Goal: Check status: Check status

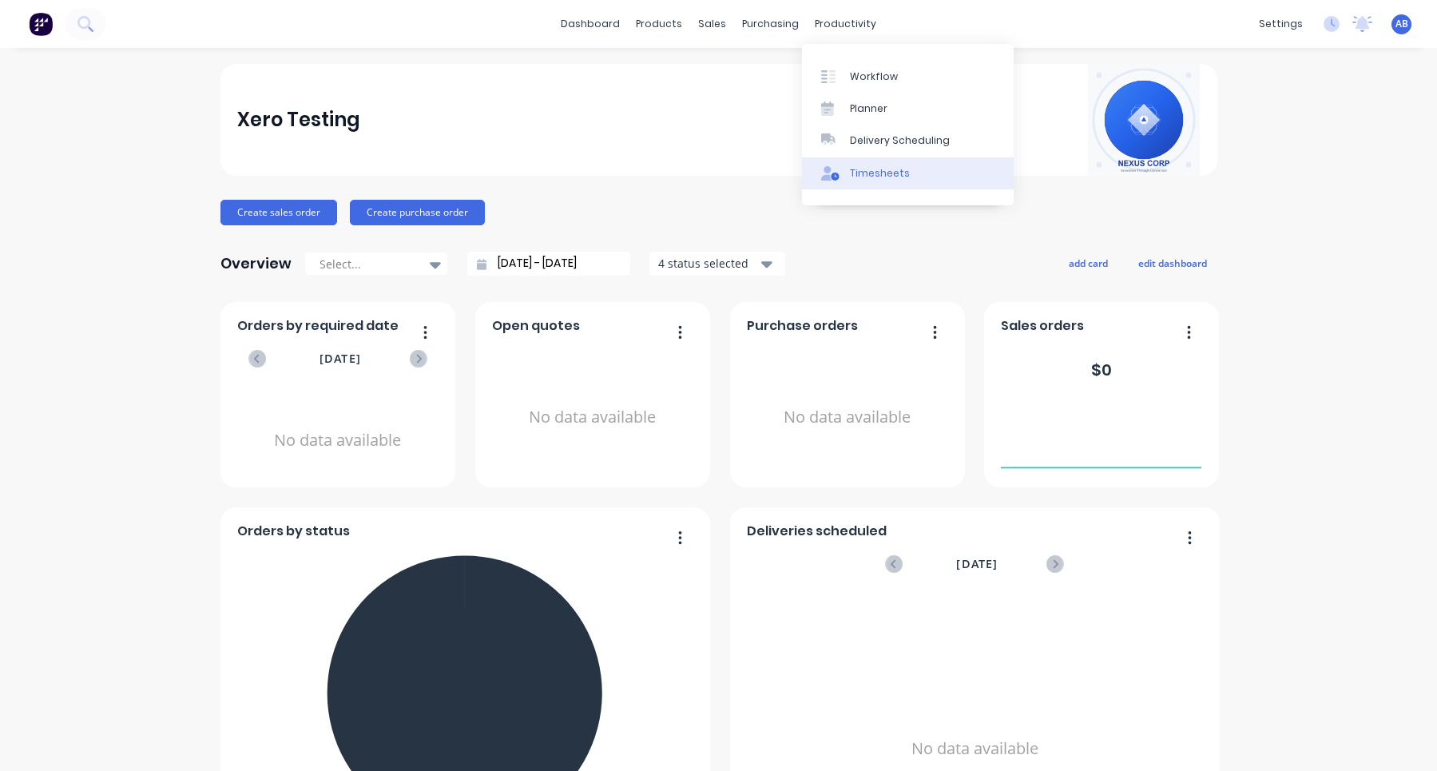
click at [864, 175] on div "Timesheets" at bounding box center [880, 173] width 60 height 14
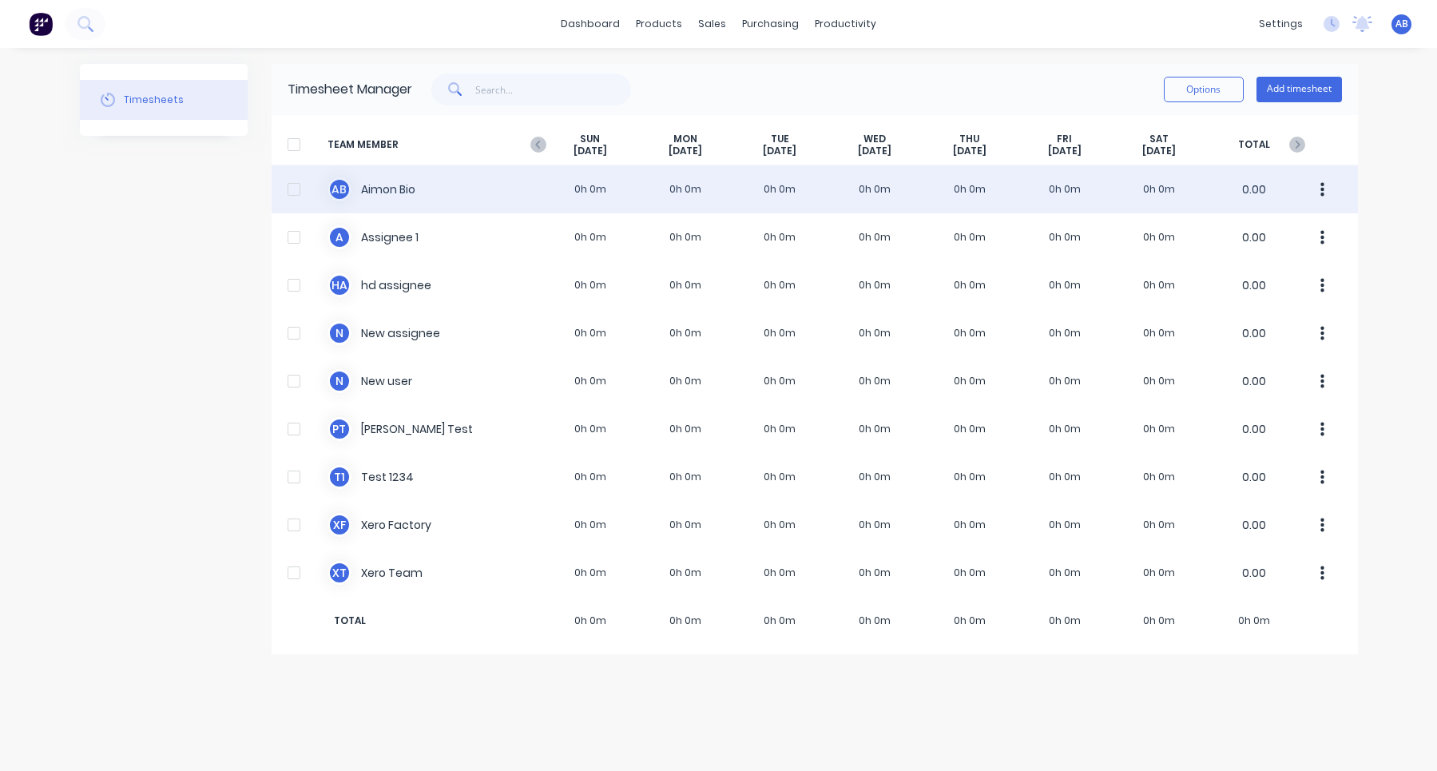
click at [1212, 188] on div "A B Aimon Bio 0h 0m 0h 0m 0h 0m 0h 0m 0h 0m 0h 0m 0h 0m 0.00" at bounding box center [815, 189] width 1086 height 48
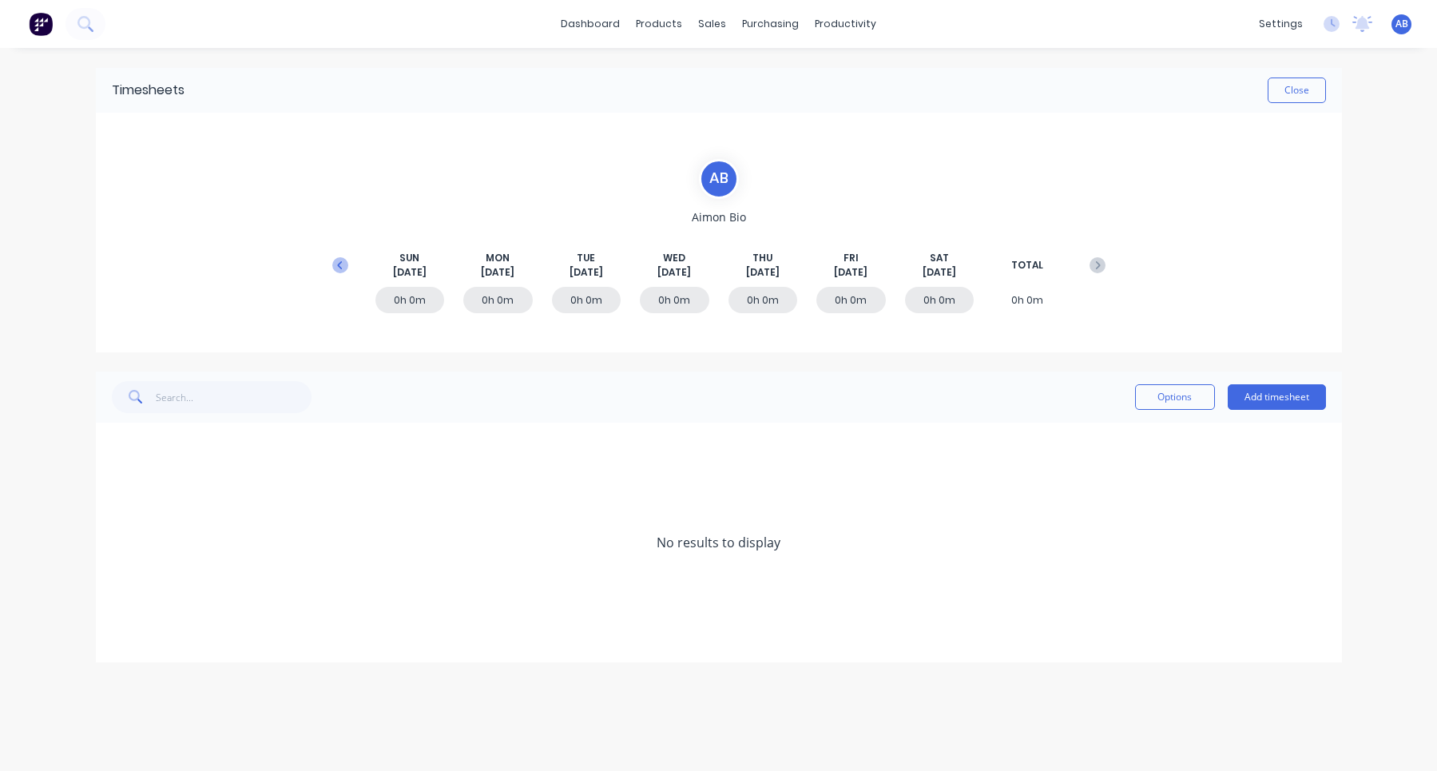
click at [338, 257] on icon at bounding box center [340, 265] width 16 height 16
click at [115, 450] on icon at bounding box center [117, 446] width 10 height 11
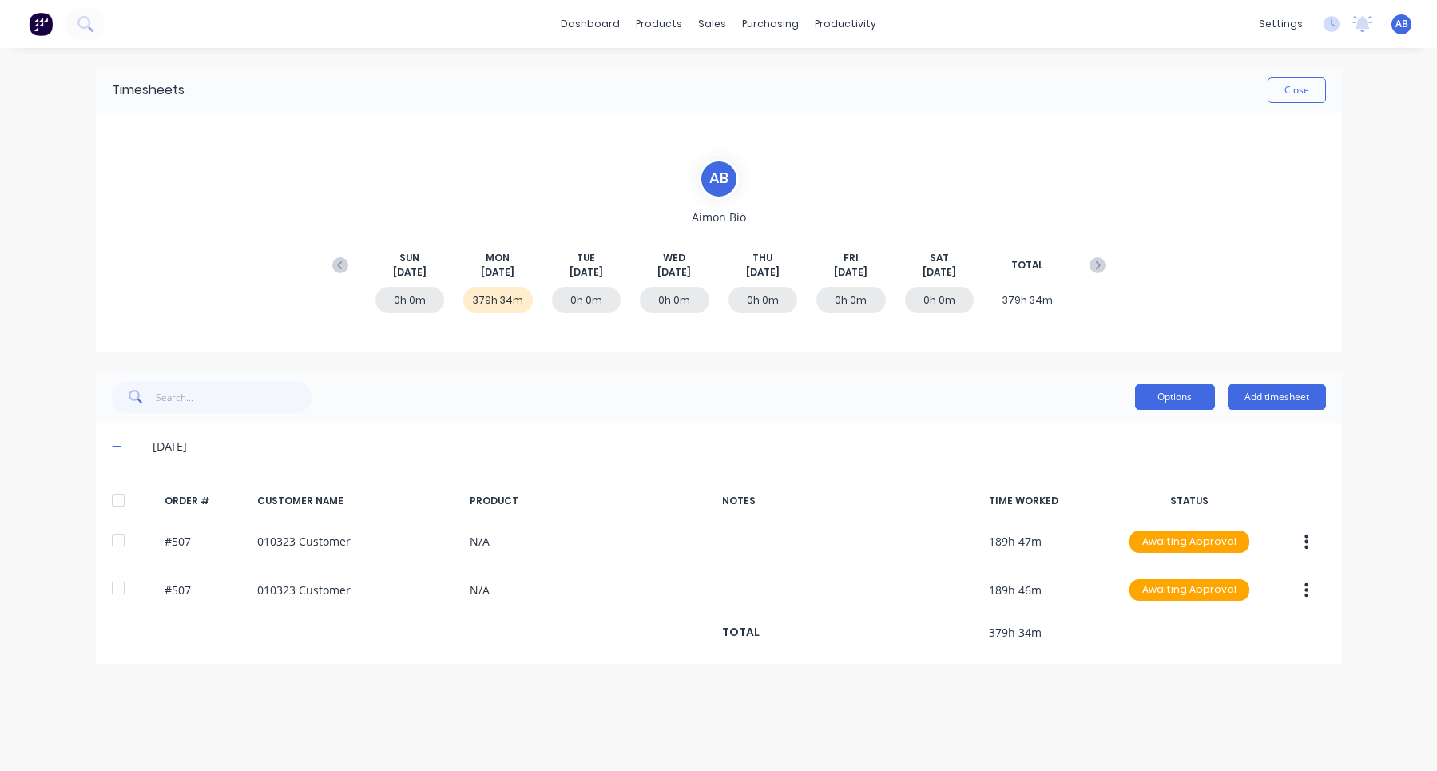
click at [1168, 390] on button "Options" at bounding box center [1175, 397] width 80 height 26
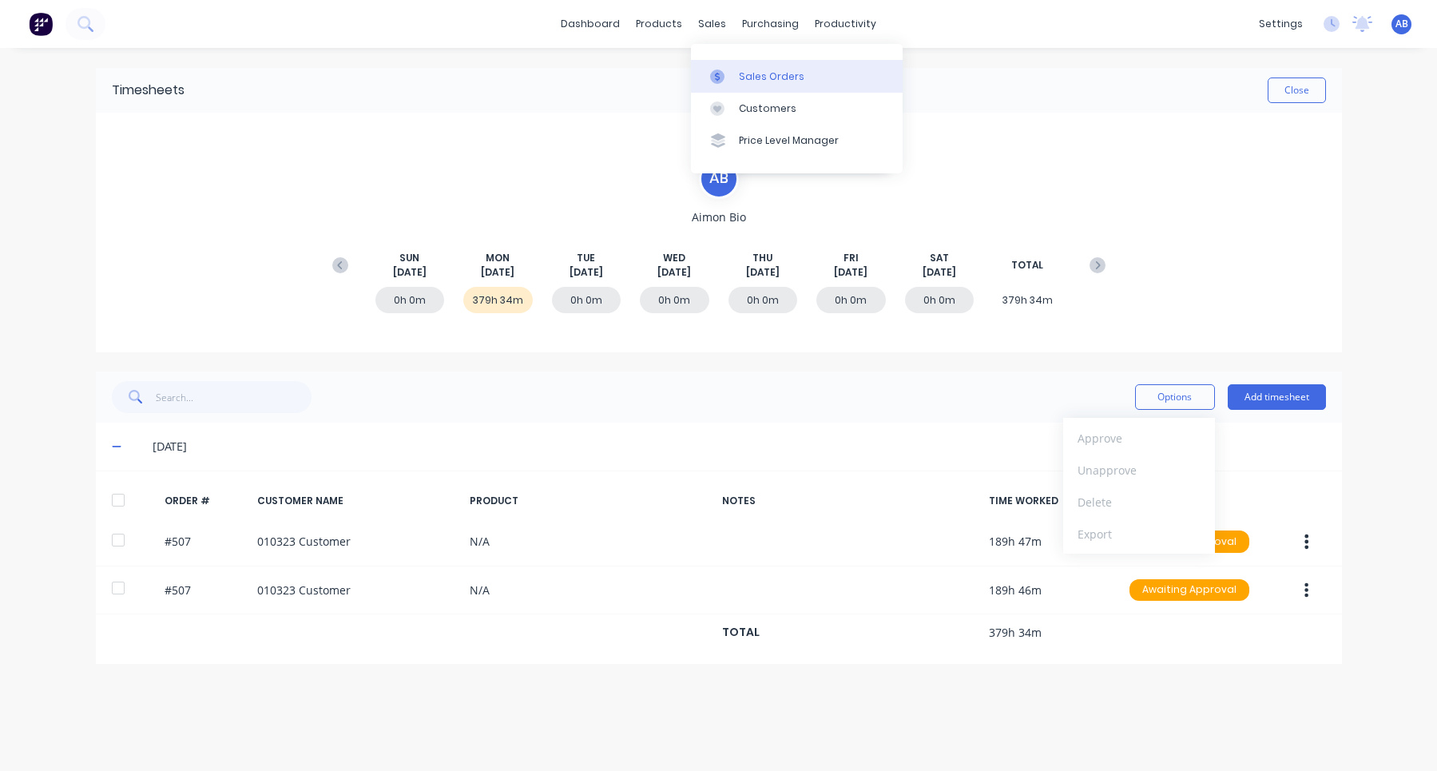
click at [742, 69] on div "Sales Orders" at bounding box center [771, 76] width 65 height 14
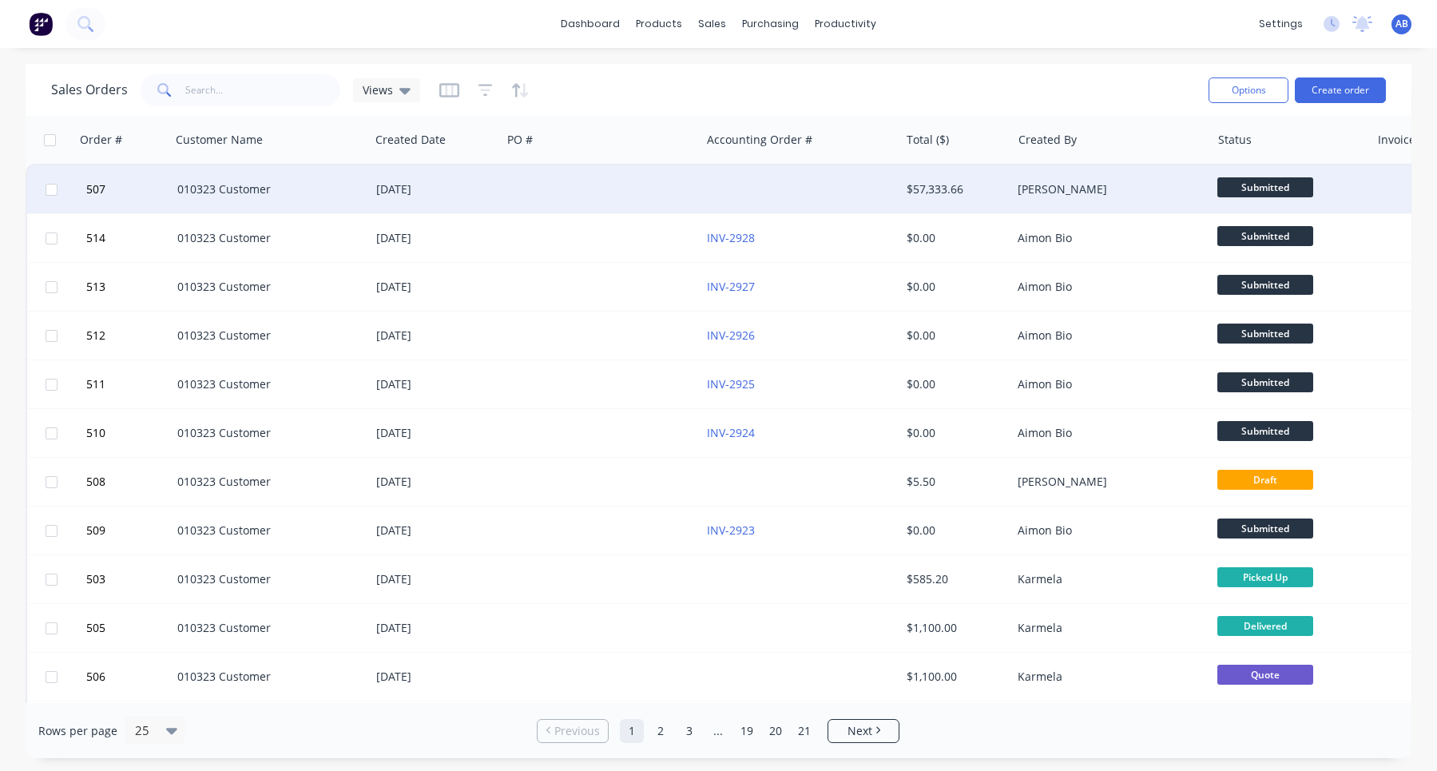
click at [815, 204] on div at bounding box center [799, 189] width 199 height 48
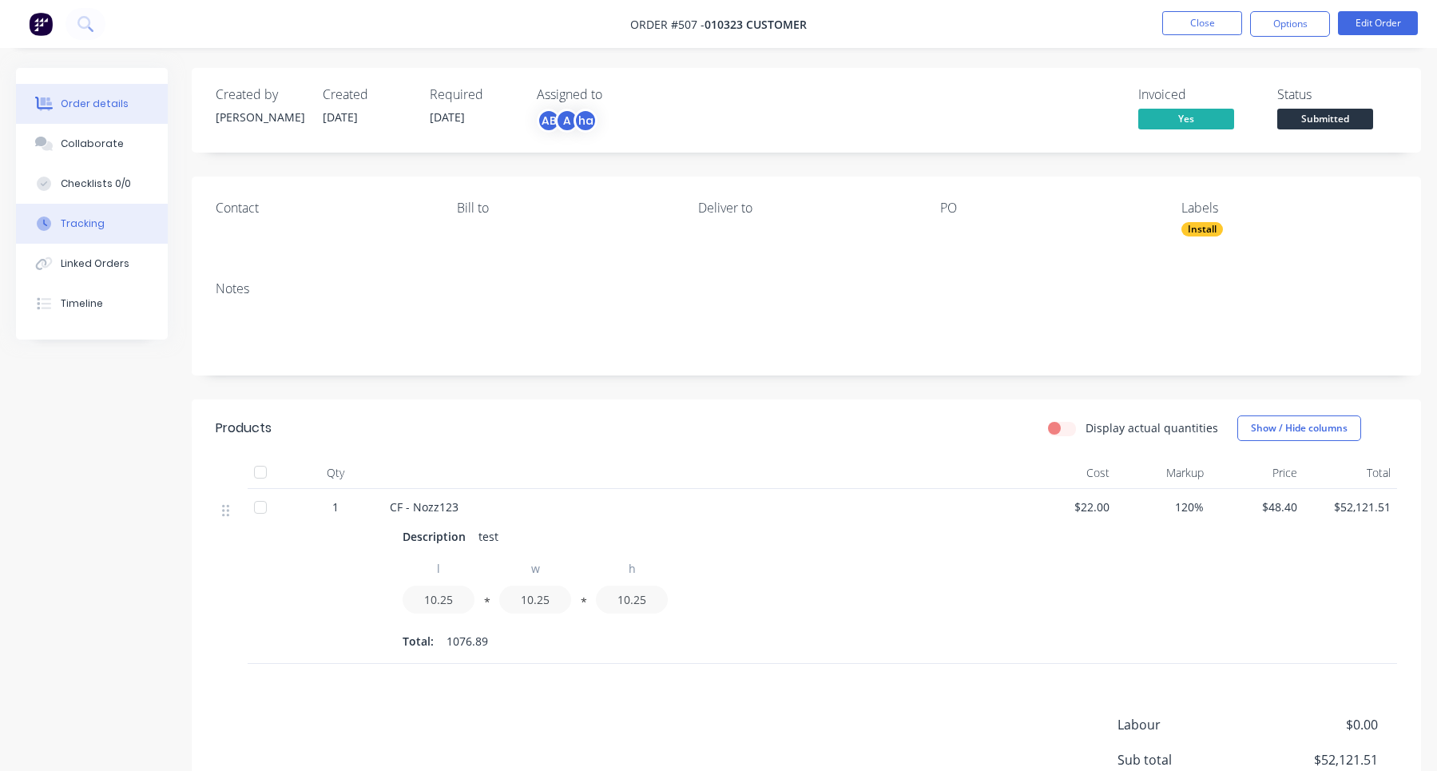
click at [73, 228] on div "Tracking" at bounding box center [83, 223] width 44 height 14
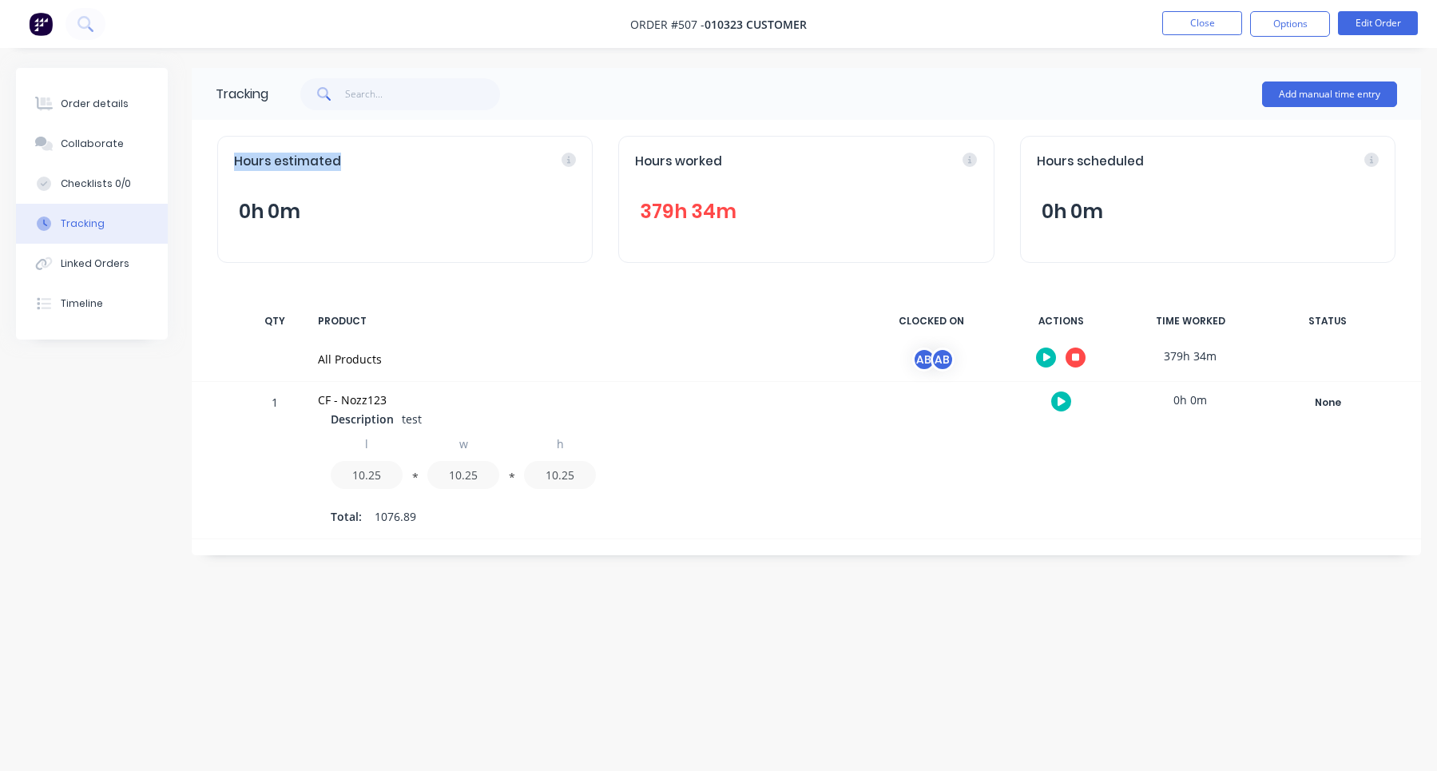
drag, startPoint x: 230, startPoint y: 161, endPoint x: 390, endPoint y: 161, distance: 159.7
click at [390, 161] on div "Hours estimated 0h 0m" at bounding box center [404, 199] width 375 height 127
copy span "Hours estimated"
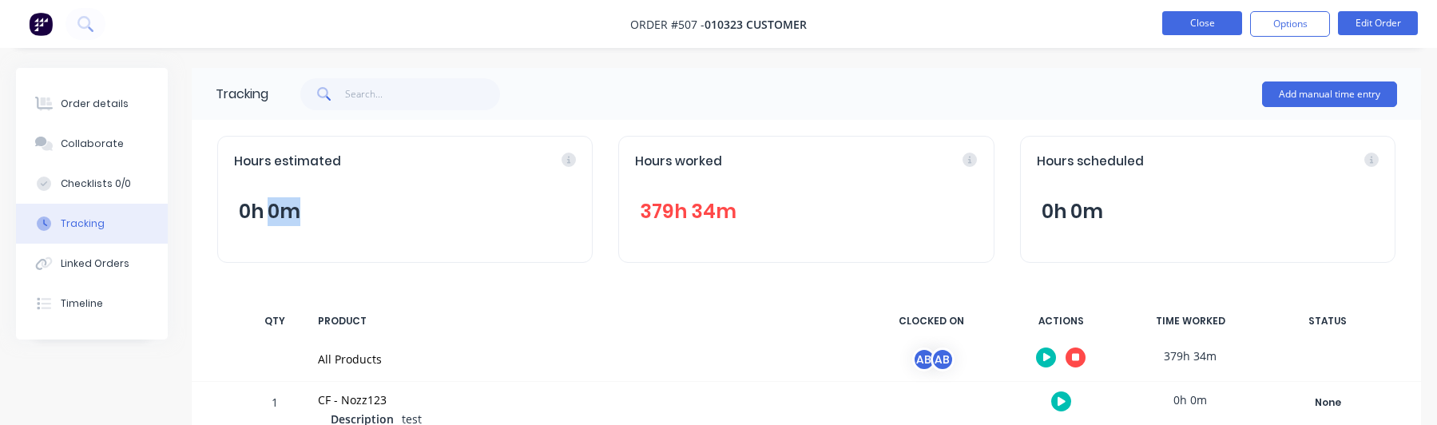
click at [1213, 25] on button "Close" at bounding box center [1202, 23] width 80 height 24
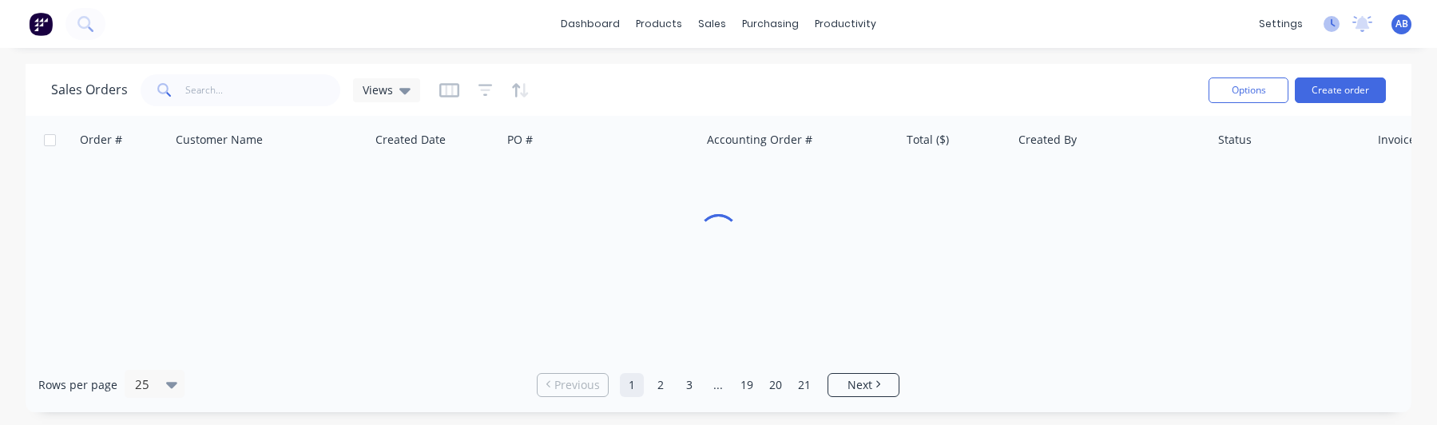
click at [1330, 24] on icon at bounding box center [1332, 23] width 5 height 8
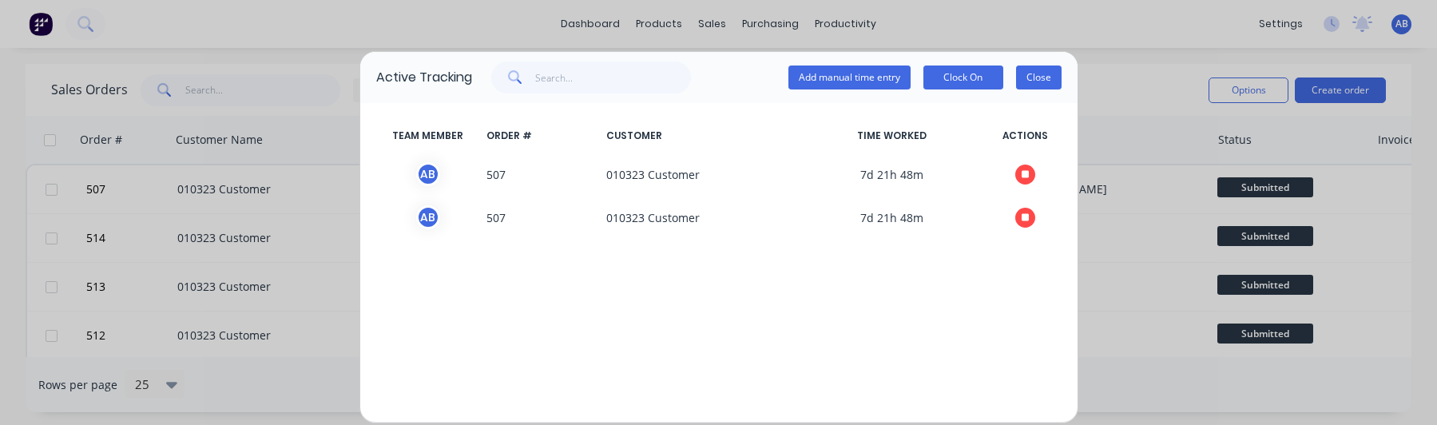
click at [1041, 81] on button "Close" at bounding box center [1039, 77] width 46 height 24
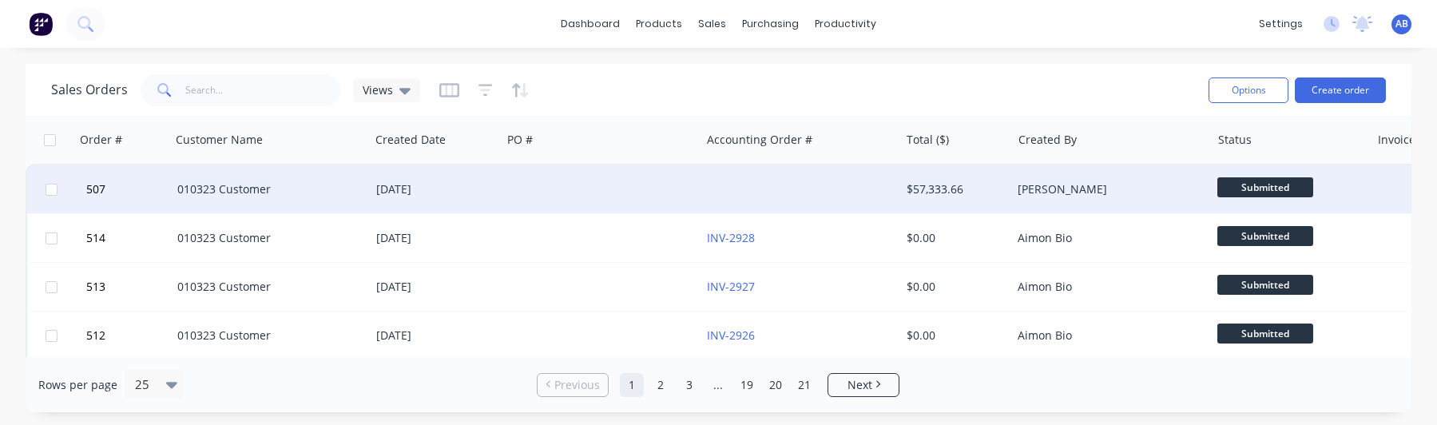
click at [530, 198] on div at bounding box center [601, 189] width 199 height 48
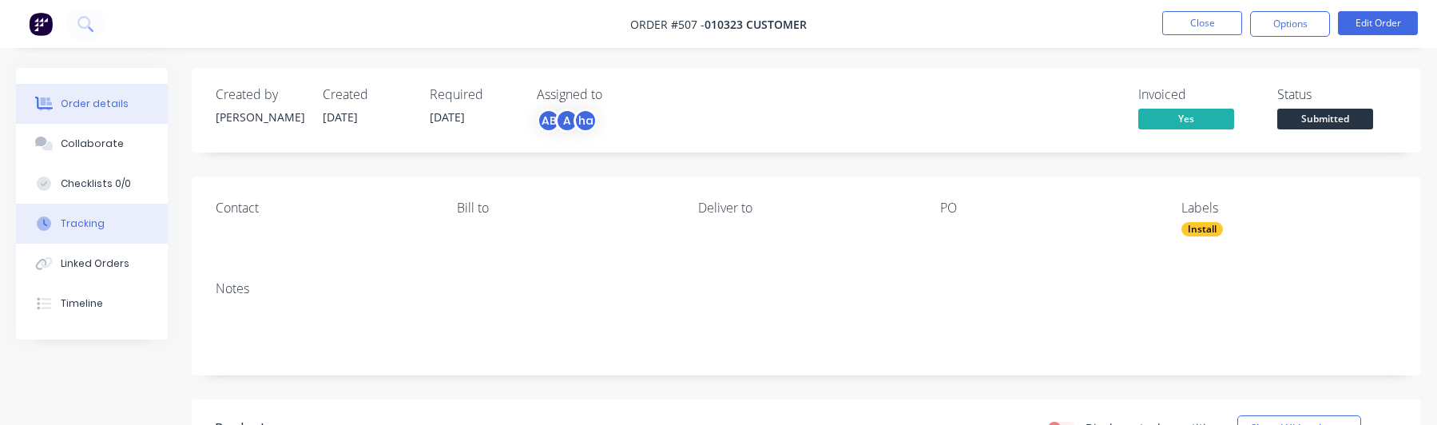
click at [105, 218] on button "Tracking" at bounding box center [92, 224] width 152 height 40
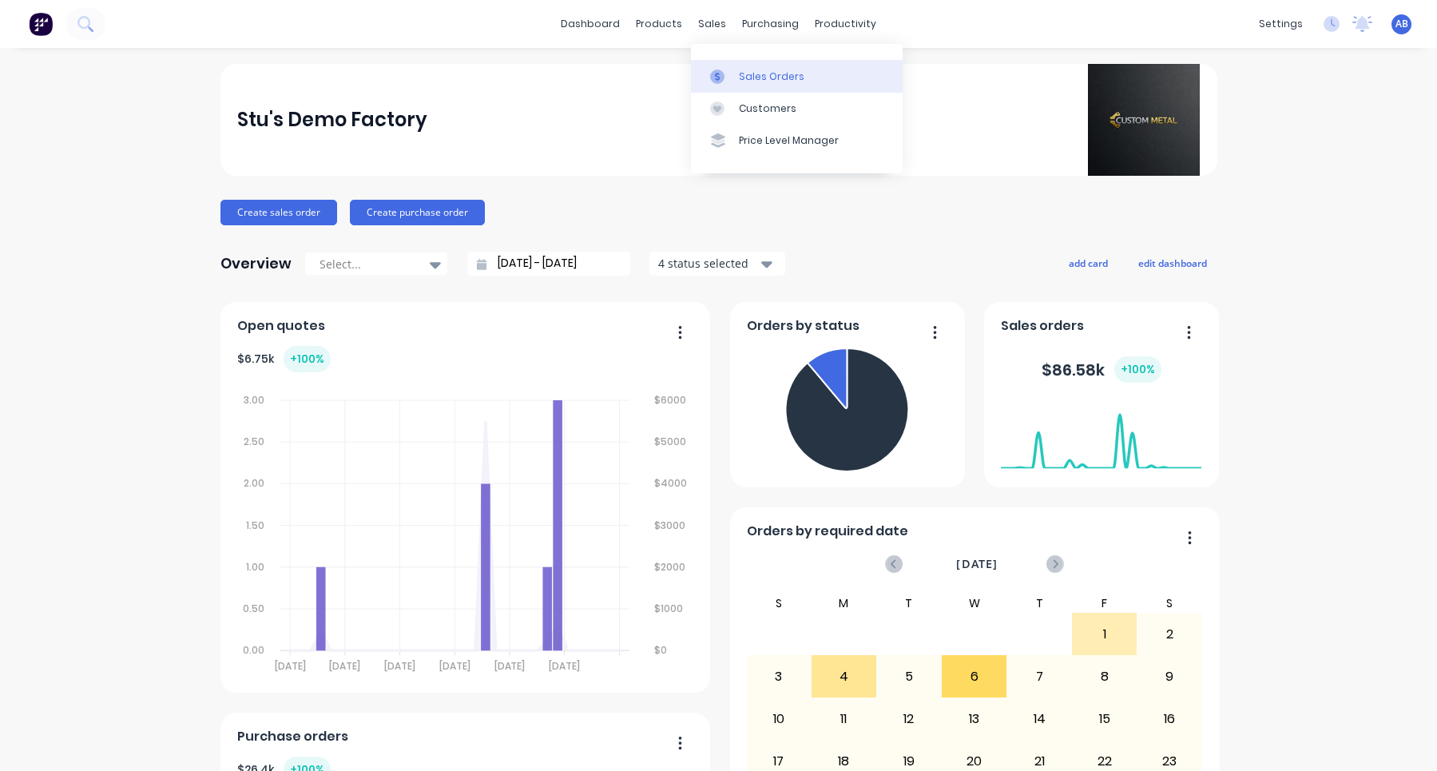
click at [747, 78] on div "Sales Orders" at bounding box center [771, 76] width 65 height 14
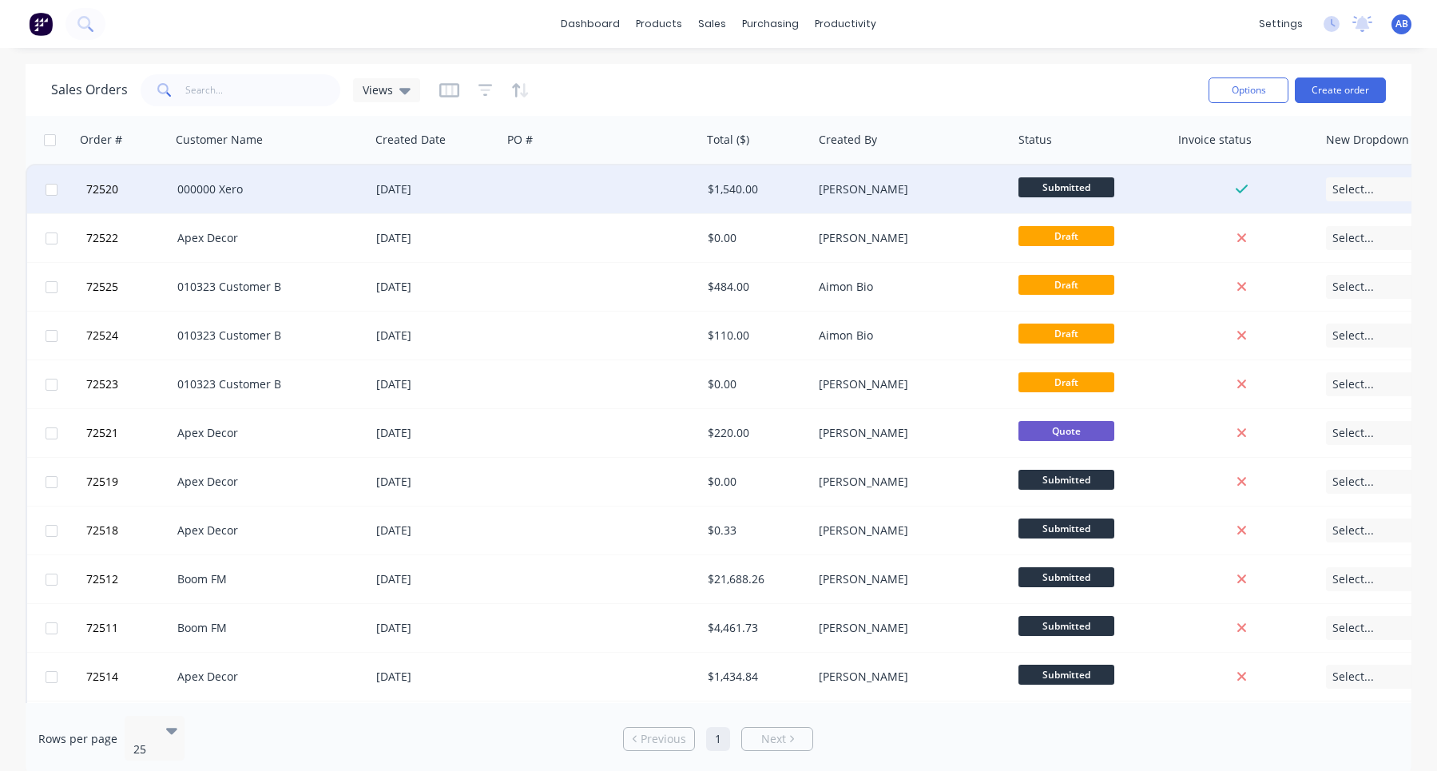
click at [352, 212] on div "000000 Xero" at bounding box center [270, 189] width 199 height 48
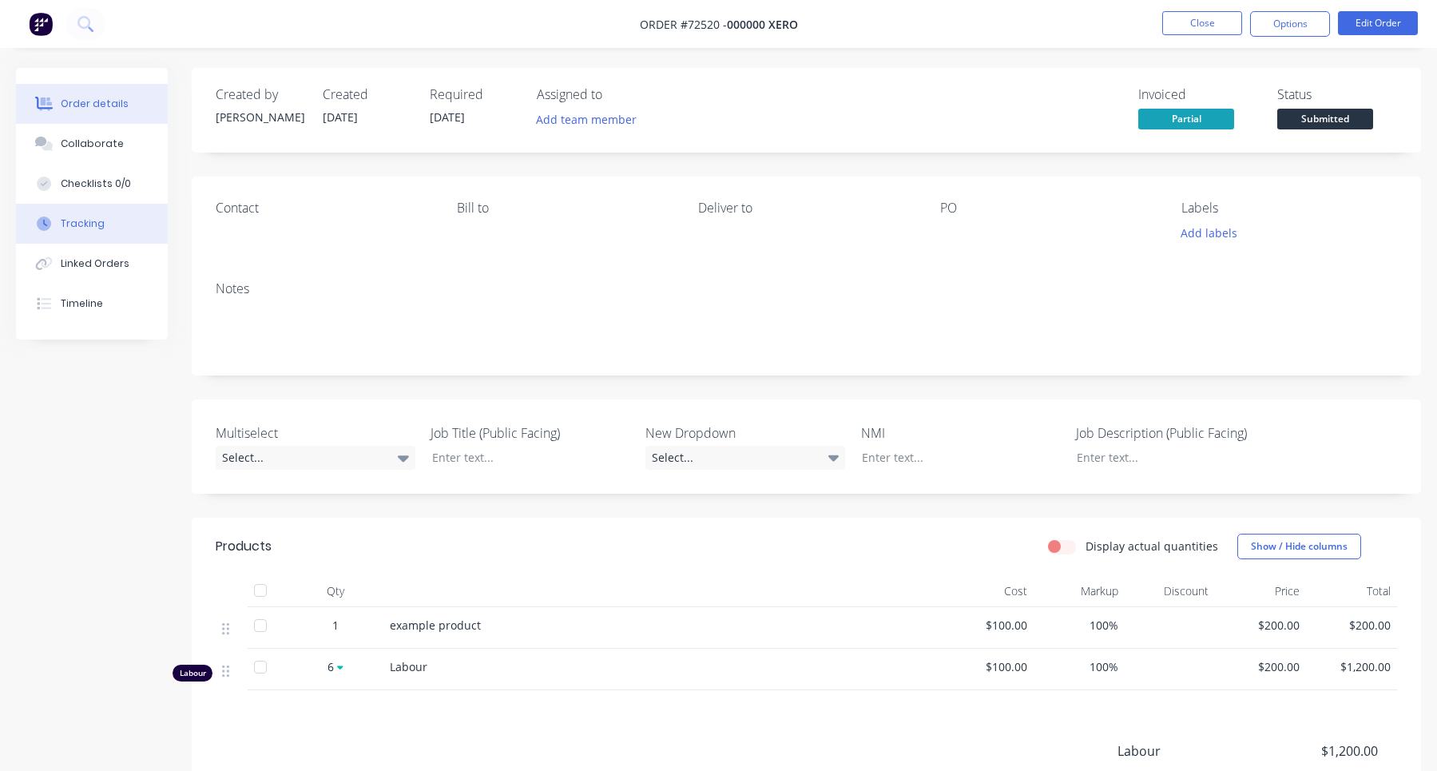
click at [112, 234] on button "Tracking" at bounding box center [92, 224] width 152 height 40
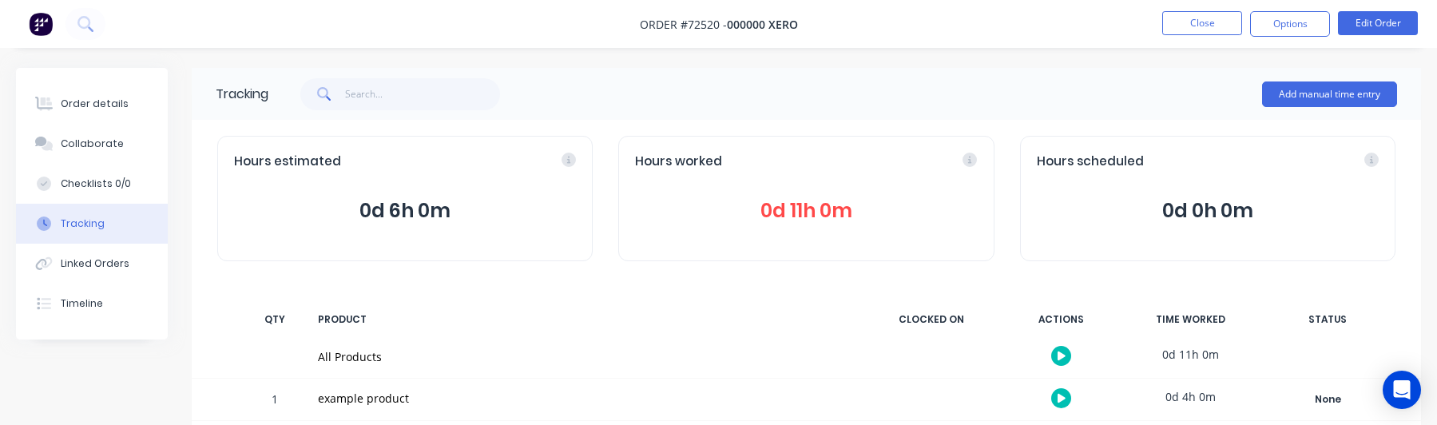
scroll to position [54, 0]
